Goal: Check status: Check status

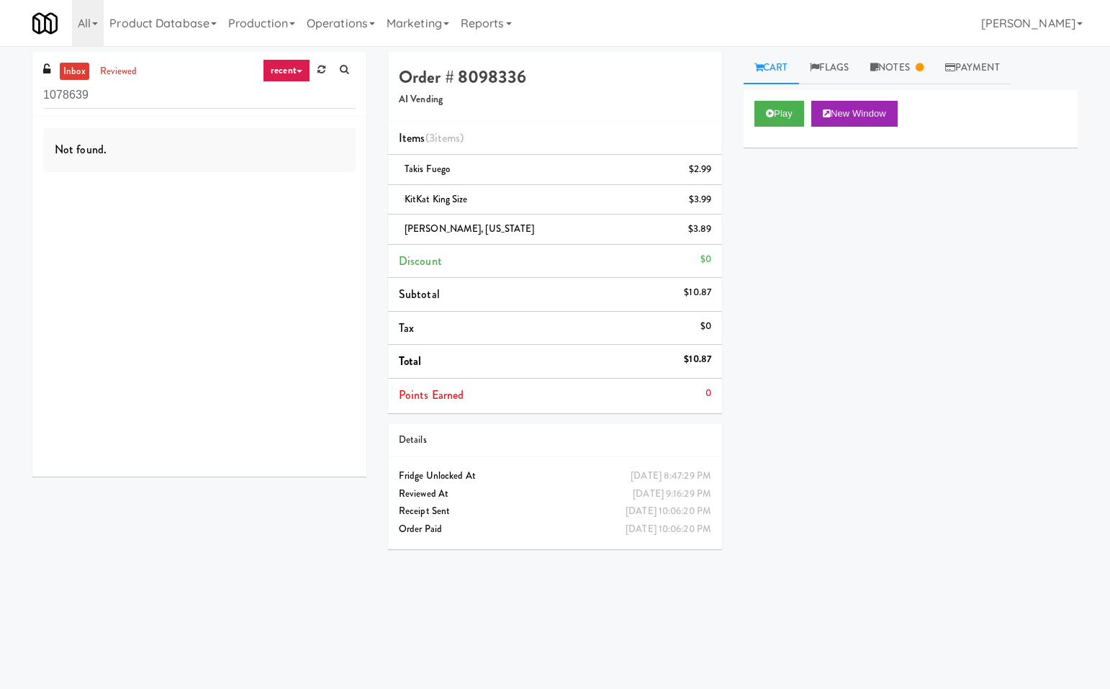
click at [1001, 400] on div "Play New Window Primary Flag Clear Flag if unable to determine what was taken o…" at bounding box center [911, 360] width 334 height 540
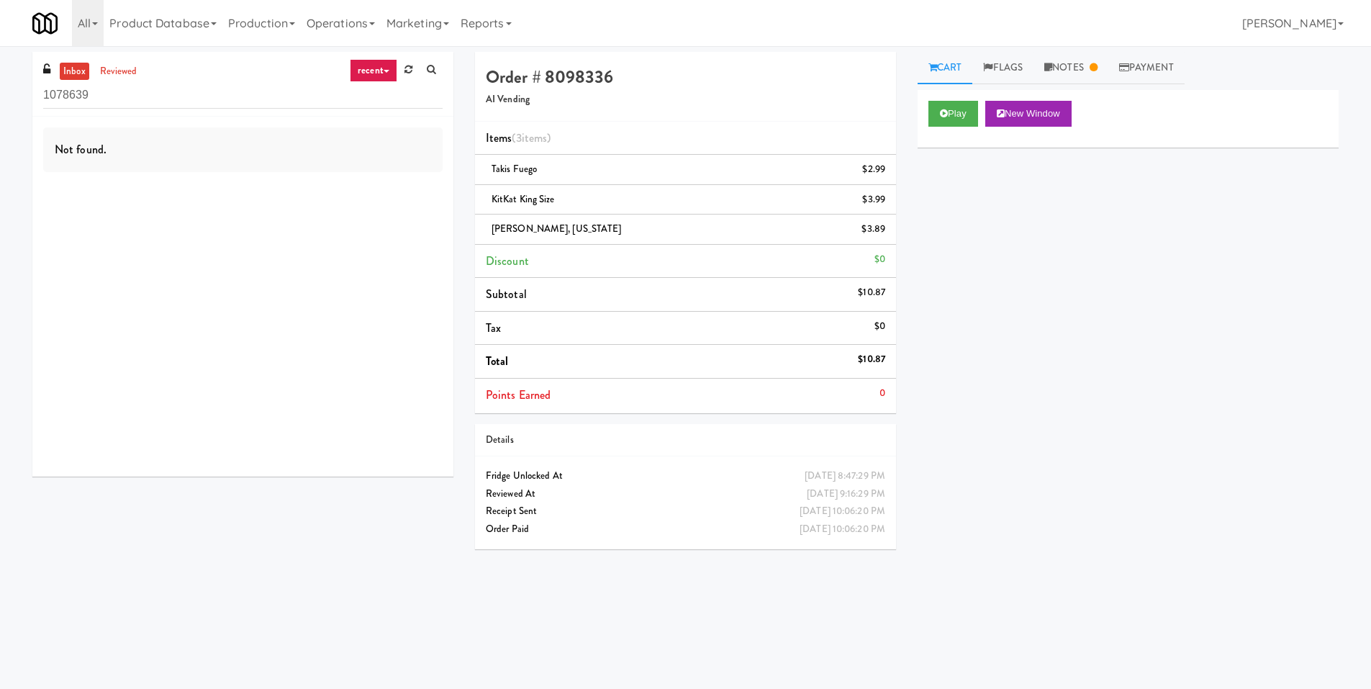
click at [1042, 347] on div "Play New Window Primary Flag Clear Flag if unable to determine what was taken o…" at bounding box center [1128, 360] width 421 height 540
click at [1057, 259] on div "Play New Window Primary Flag Clear Flag if unable to determine what was taken o…" at bounding box center [1128, 360] width 421 height 540
click at [1109, 289] on div "Play New Window Primary Flag Clear Flag if unable to determine what was taken o…" at bounding box center [1128, 360] width 421 height 540
click at [1070, 72] on link "Notes" at bounding box center [1071, 68] width 75 height 32
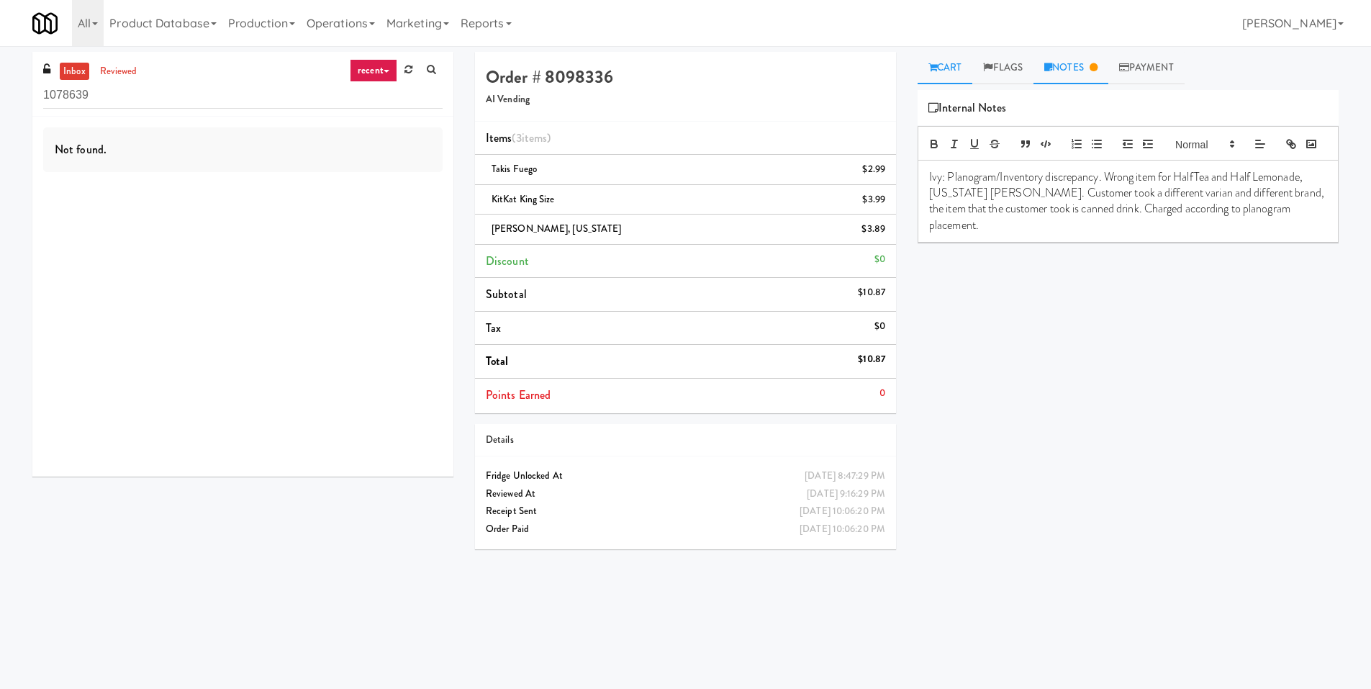
click at [957, 74] on link "Cart" at bounding box center [945, 68] width 55 height 32
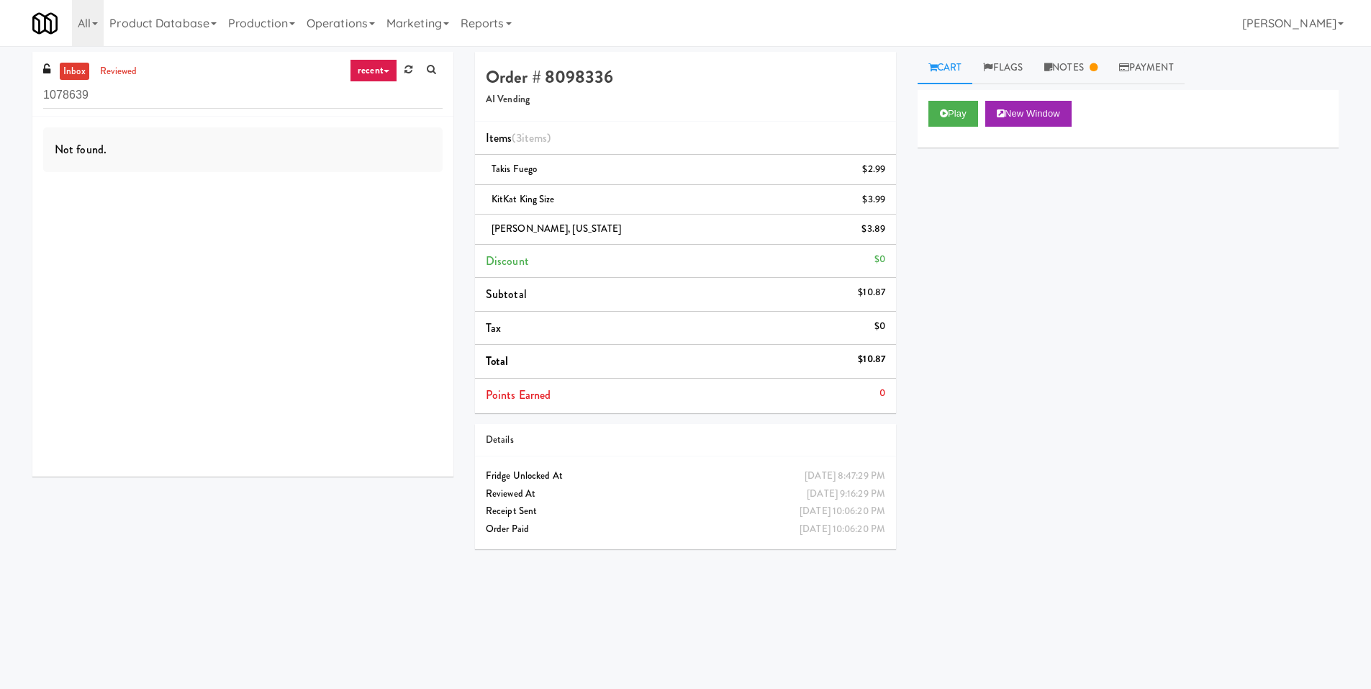
click at [1109, 388] on div "Play New Window Primary Flag Clear Flag if unable to determine what was taken o…" at bounding box center [1128, 360] width 421 height 540
click at [1055, 409] on div "Play New Window Primary Flag Clear Flag if unable to determine what was taken o…" at bounding box center [1128, 360] width 421 height 540
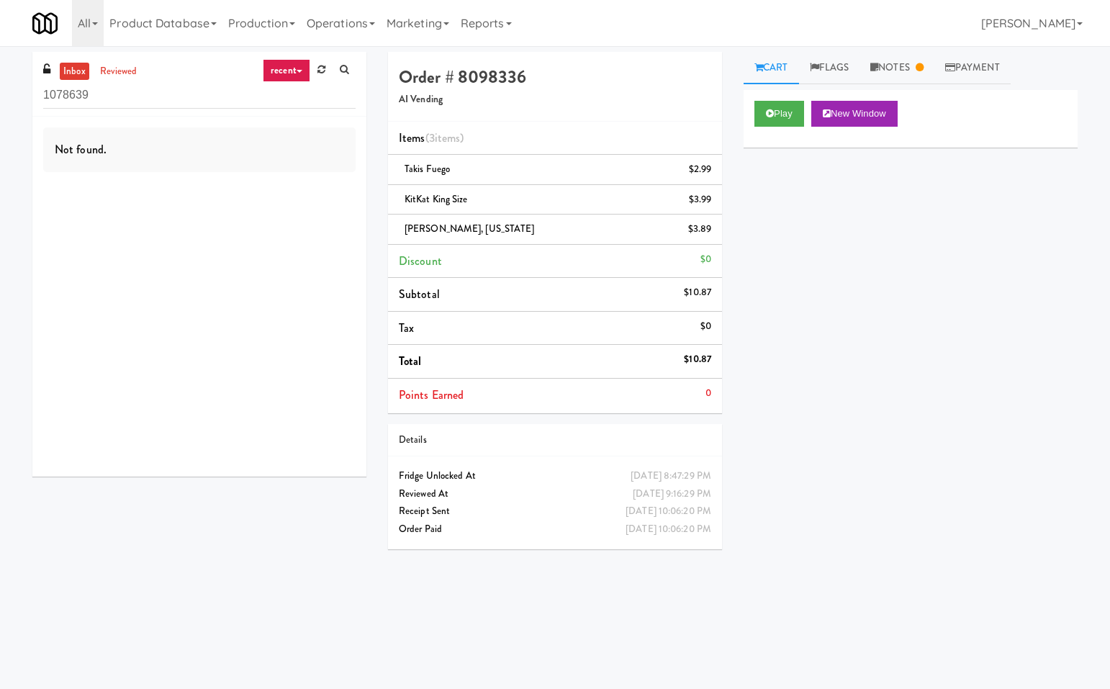
click at [607, 631] on body "Okay Okay Select date: previous 2025-Oct next Su Mo Tu We Th Fr Sa 28 29 30 1 2…" at bounding box center [555, 390] width 1110 height 689
